Goal: Navigation & Orientation: Find specific page/section

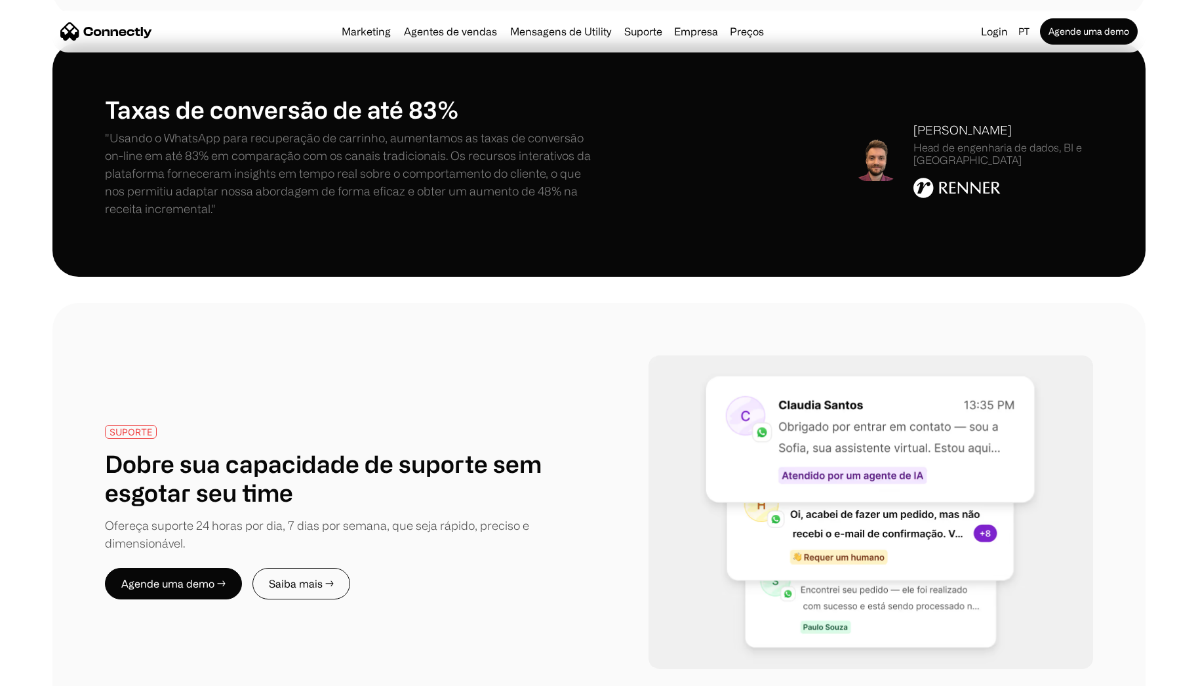
scroll to position [2299, 0]
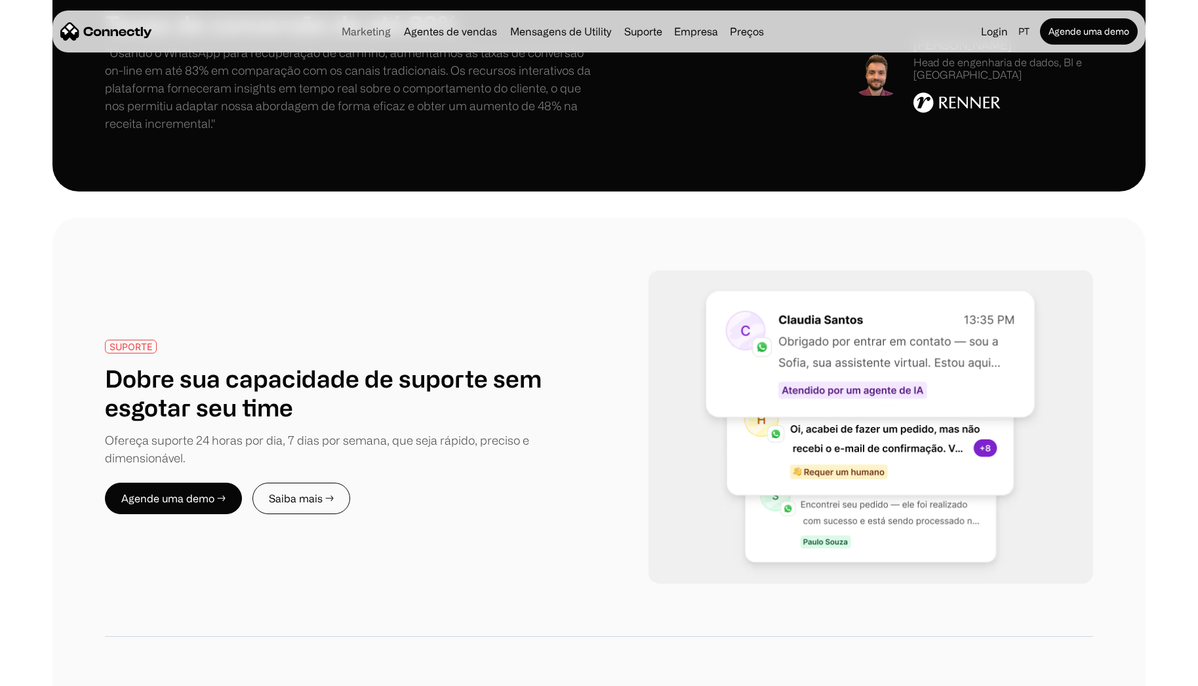
click at [373, 31] on link "Marketing" at bounding box center [367, 31] width 60 height 10
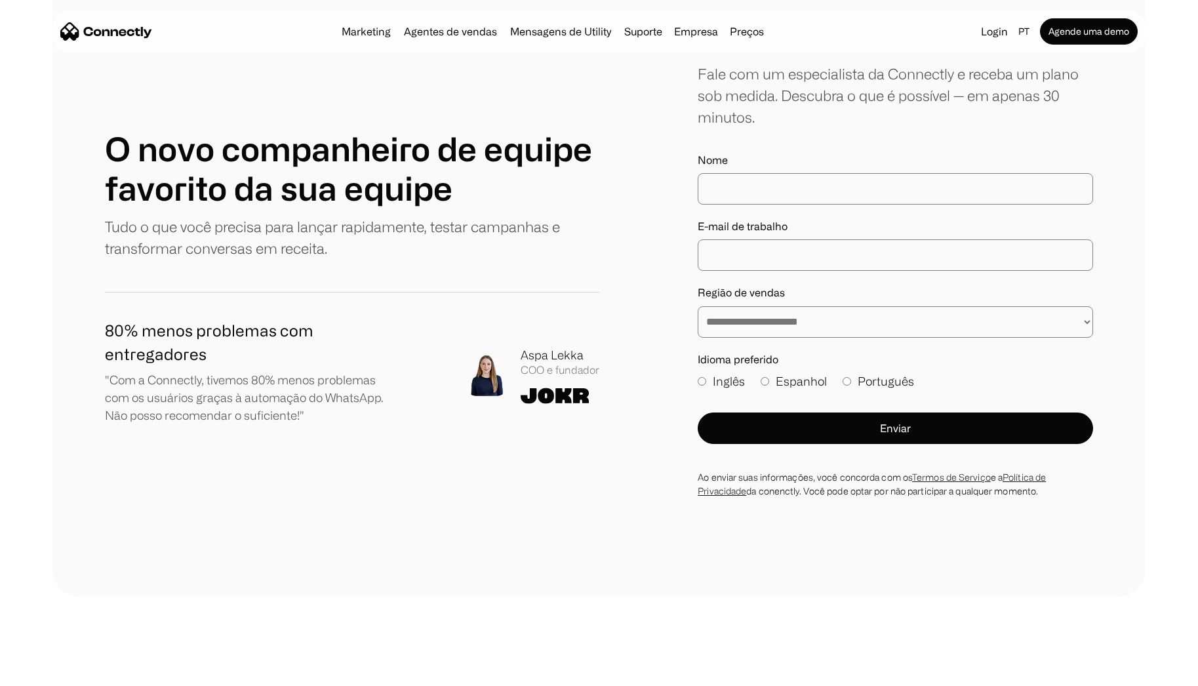
scroll to position [4411, 0]
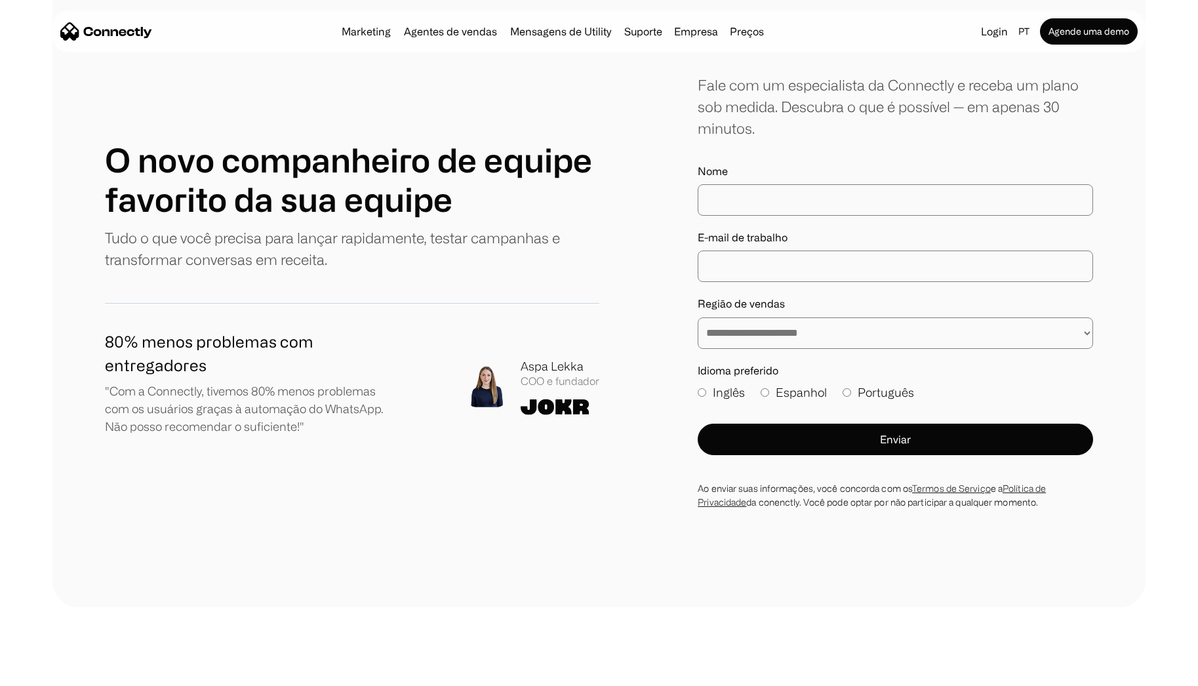
click at [560, 38] on div "Marketing Agentes de vendas Mensagens de Utility Suporte Empresa Sobre nós Carr…" at bounding box center [553, 31] width 433 height 18
click at [565, 29] on link "Mensagens de Utility" at bounding box center [561, 31] width 112 height 10
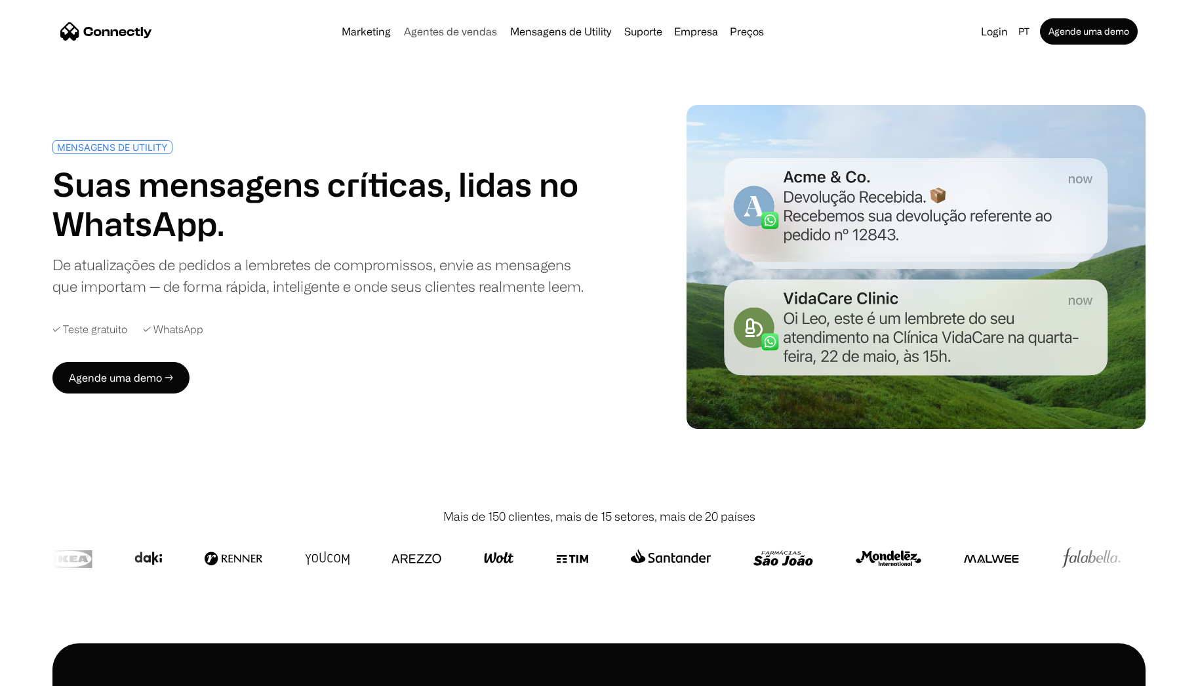
click at [459, 33] on link "Agentes de vendas" at bounding box center [451, 31] width 104 height 10
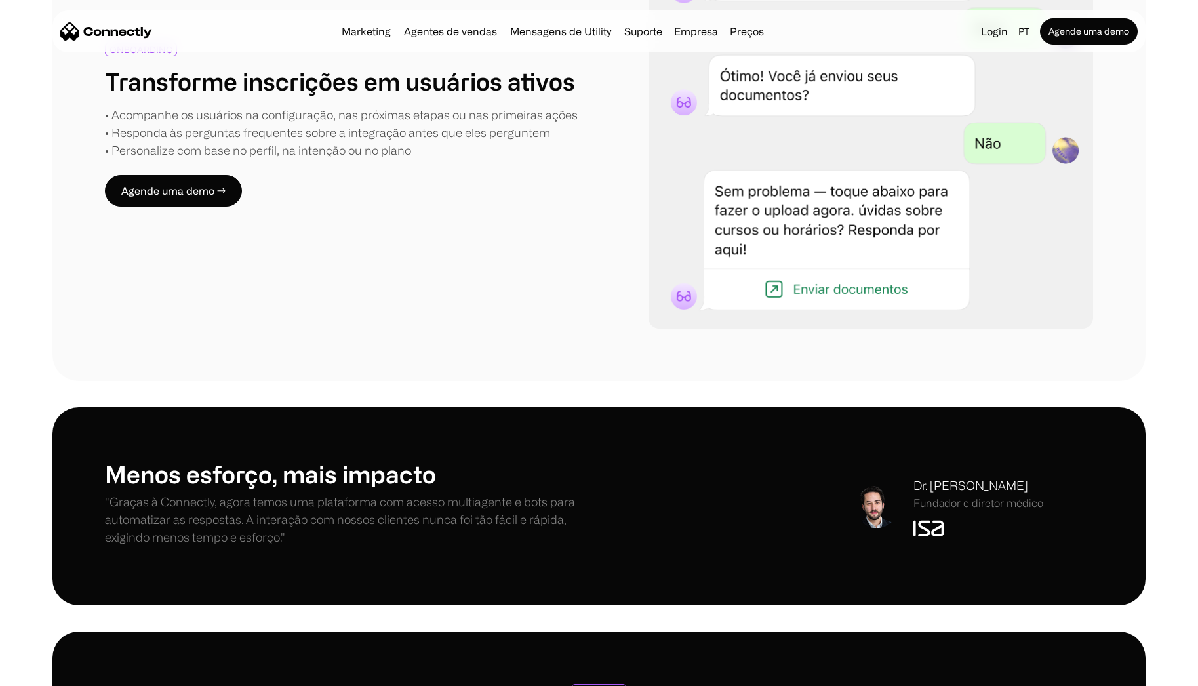
scroll to position [2829, 0]
